Goal: Task Accomplishment & Management: Manage account settings

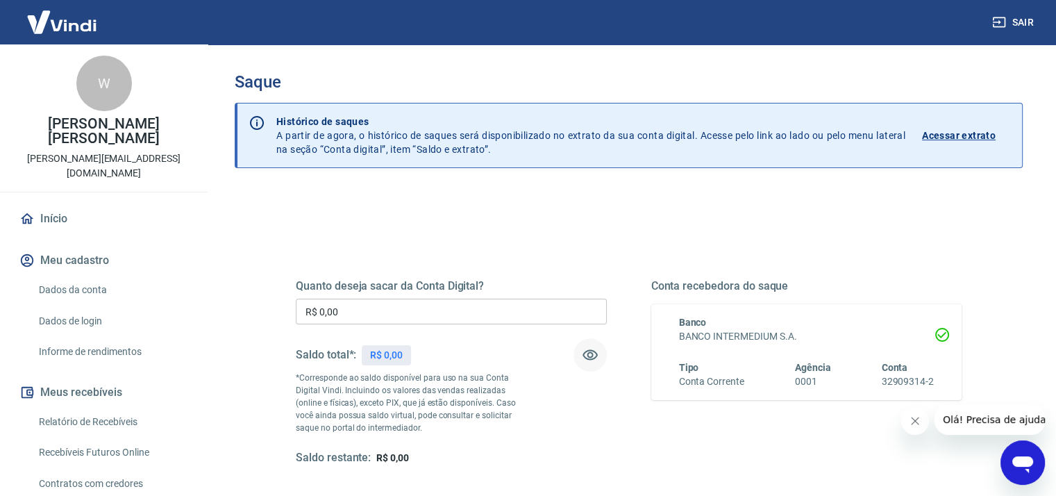
click at [589, 354] on icon "button" at bounding box center [590, 355] width 17 height 17
click at [589, 354] on icon "button" at bounding box center [590, 355] width 15 height 13
